Goal: Subscribe to service/newsletter

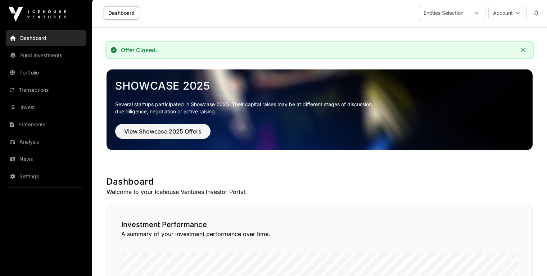
scroll to position [0, 0]
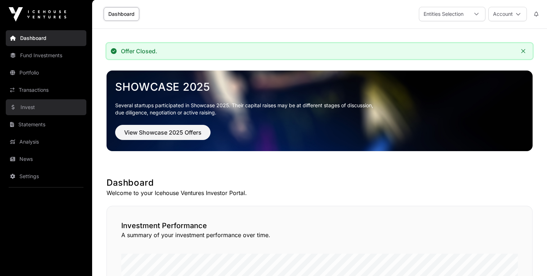
click at [31, 109] on link "Invest" at bounding box center [46, 107] width 81 height 16
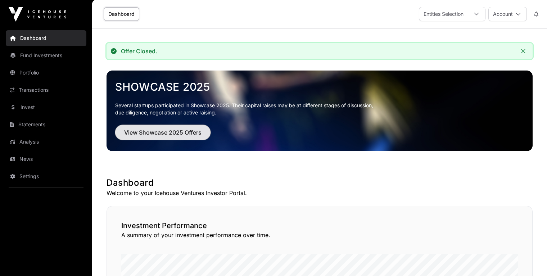
click at [177, 126] on button "View Showcase 2025 Offers" at bounding box center [162, 132] width 95 height 15
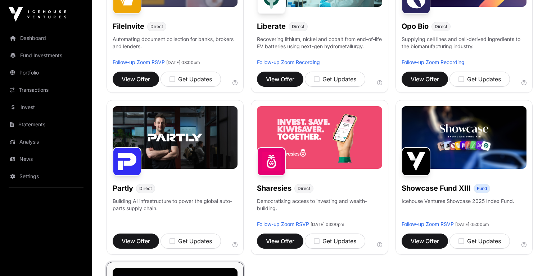
scroll to position [292, 0]
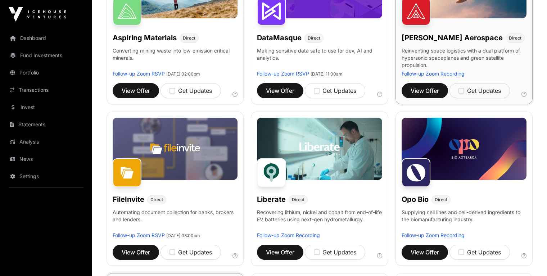
scroll to position [163, 0]
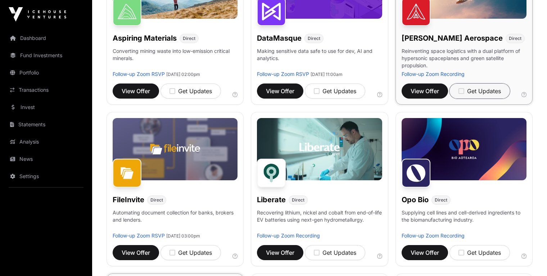
click at [463, 88] on icon "button" at bounding box center [461, 91] width 6 height 6
click at [468, 89] on div "Updates on" at bounding box center [478, 91] width 40 height 9
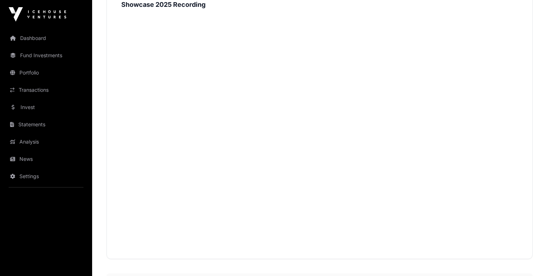
scroll to position [828, 0]
